Goal: Information Seeking & Learning: Learn about a topic

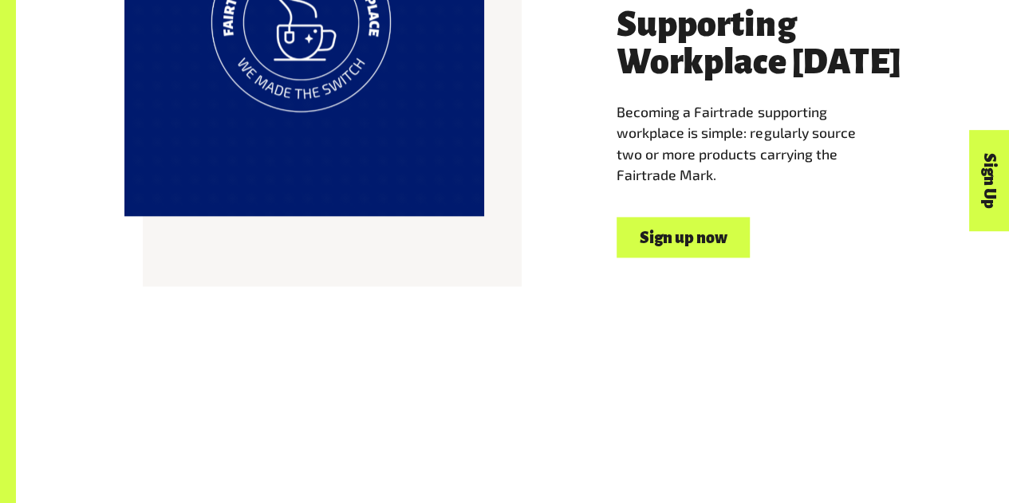
scroll to position [1010, 0]
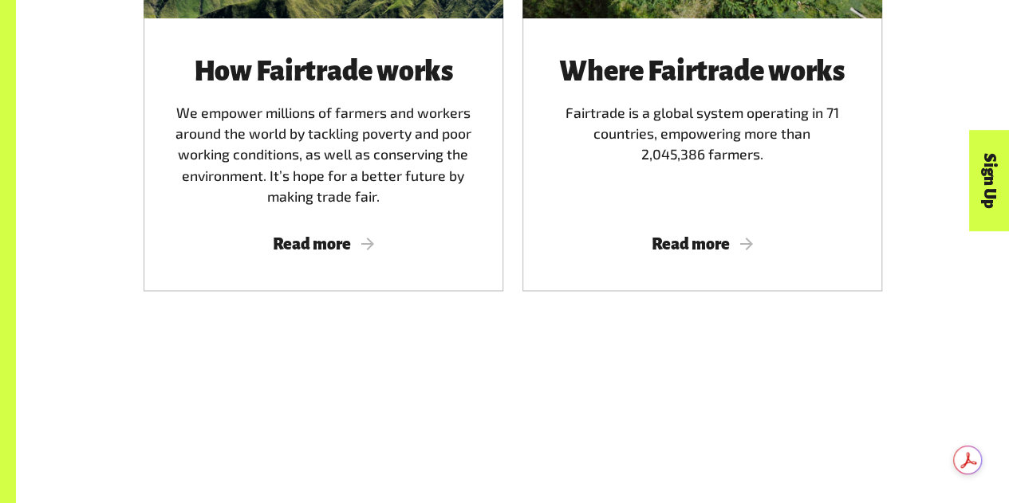
scroll to position [1107, 0]
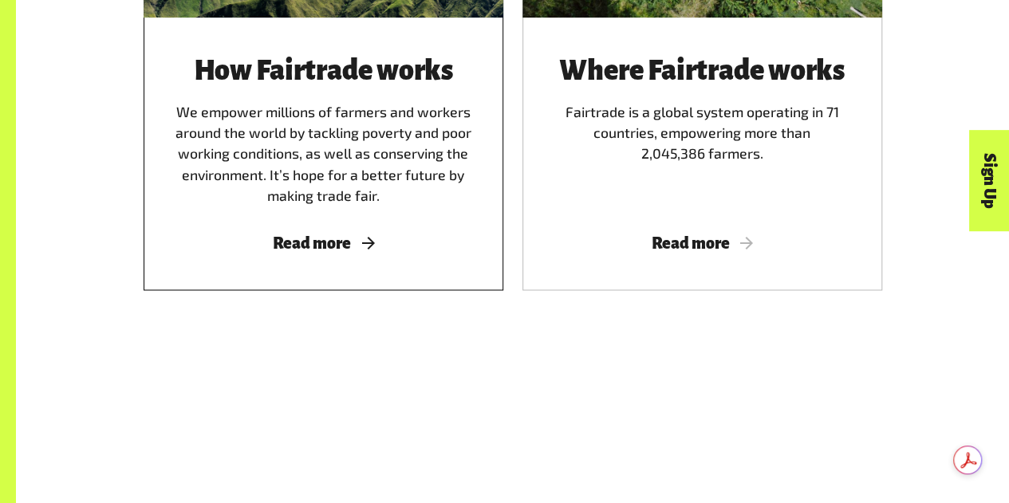
click at [351, 252] on span "Read more" at bounding box center [323, 243] width 321 height 18
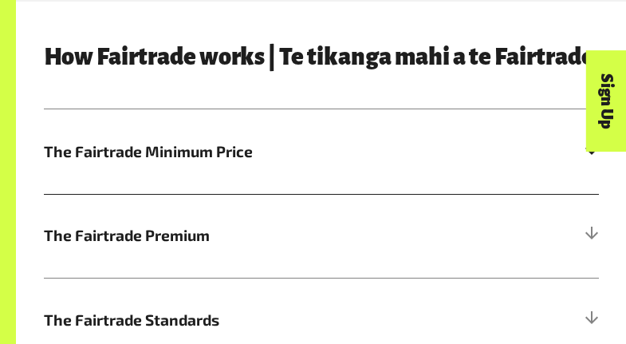
scroll to position [625, 0]
click at [157, 163] on span "The Fairtrade Minimum Price" at bounding box center [252, 151] width 416 height 23
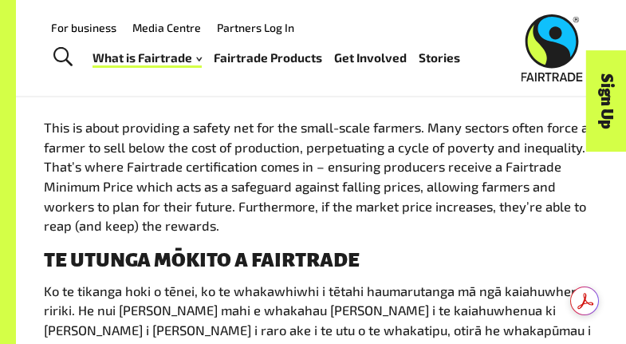
scroll to position [700, 0]
